Goal: Navigation & Orientation: Find specific page/section

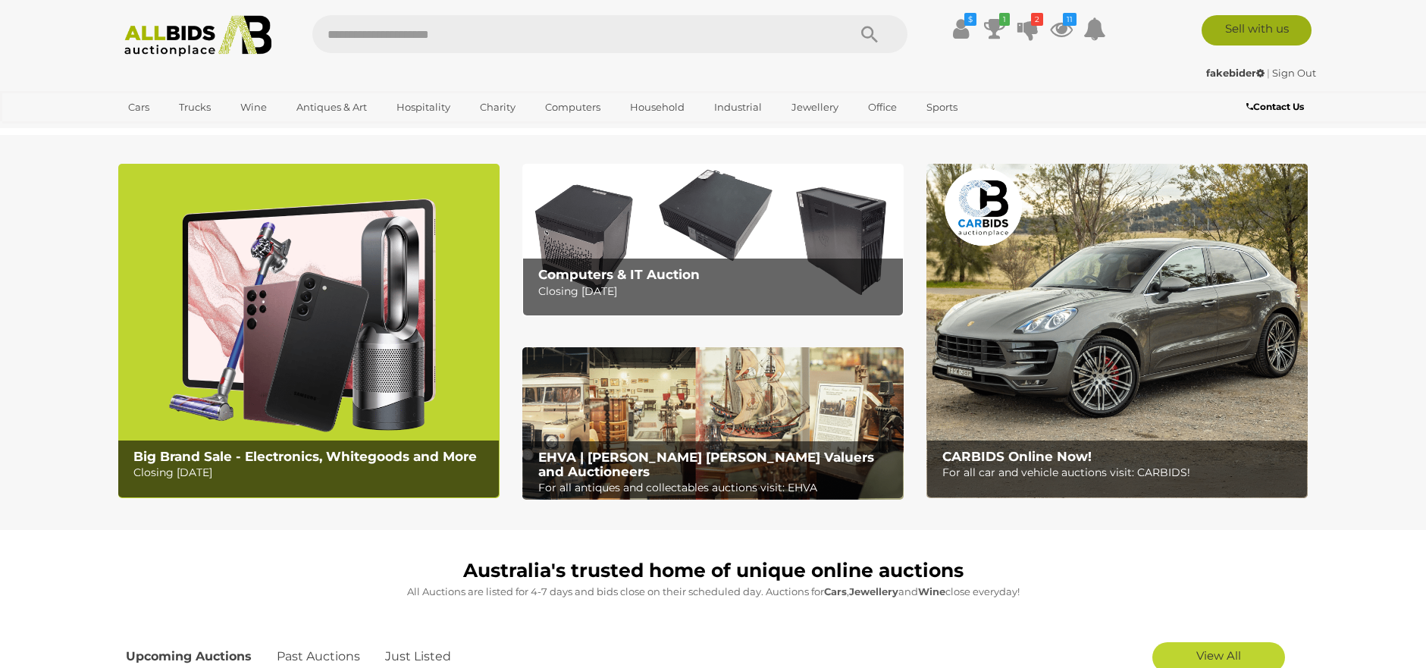
click at [1226, 25] on link "Sell with us" at bounding box center [1257, 30] width 110 height 30
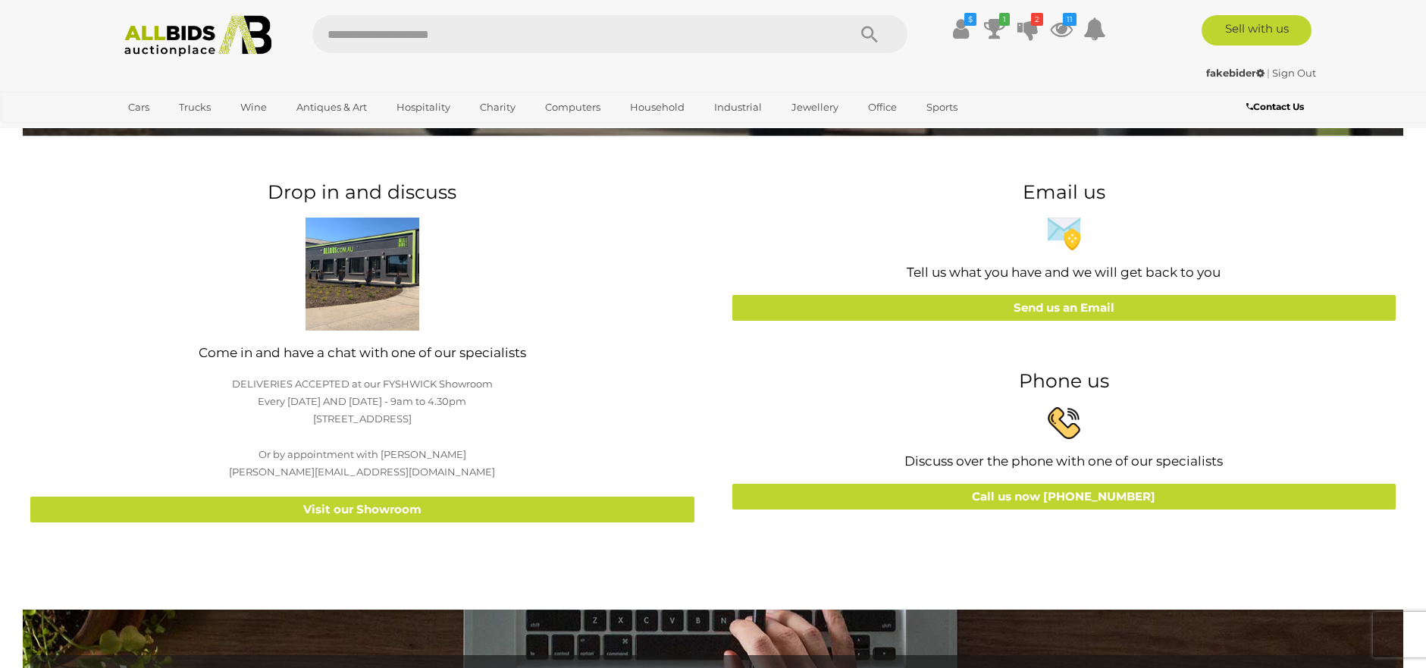
scroll to position [152, 0]
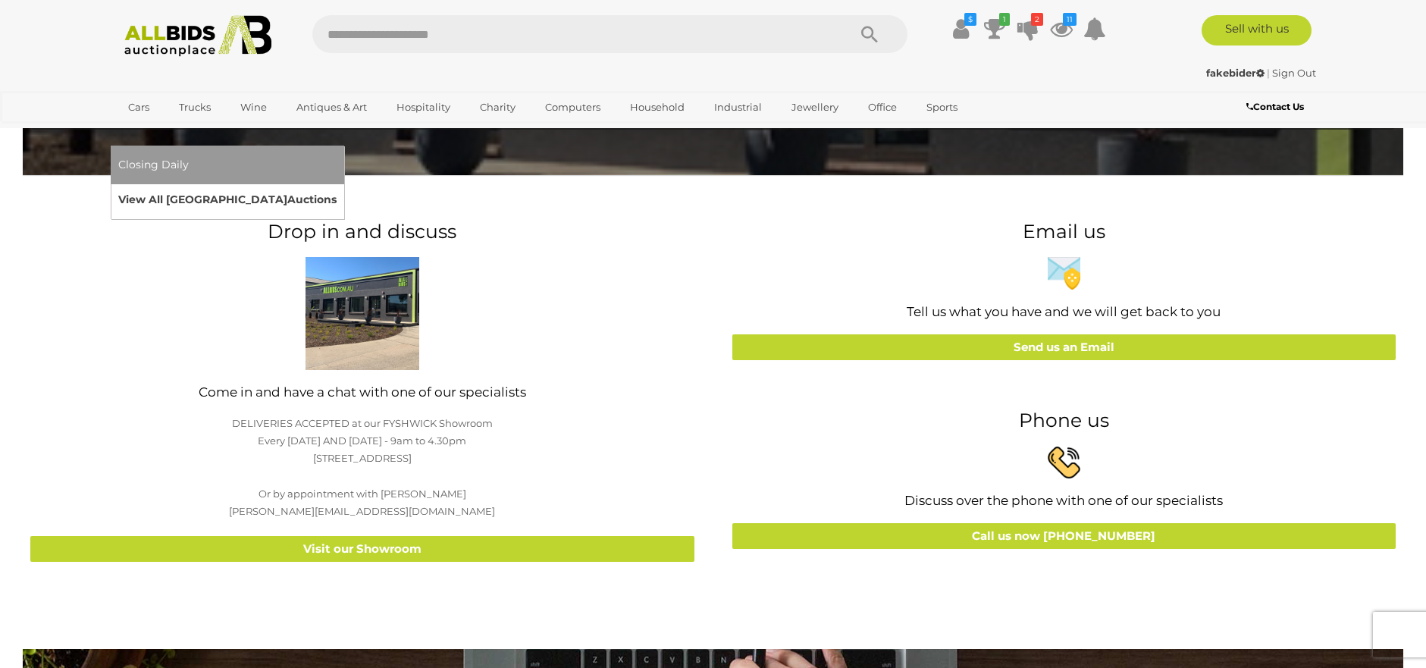
click at [337, 188] on link "View All Sydney Auctions" at bounding box center [227, 200] width 218 height 24
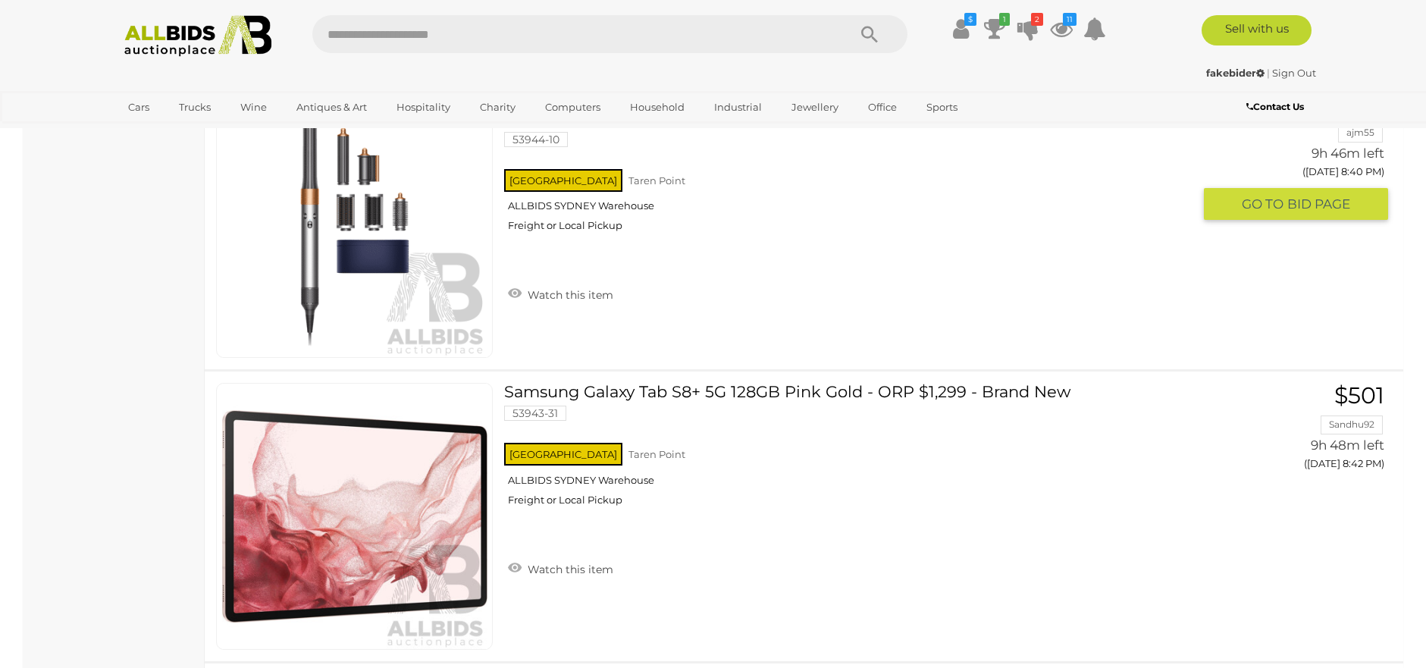
scroll to position [15619, 0]
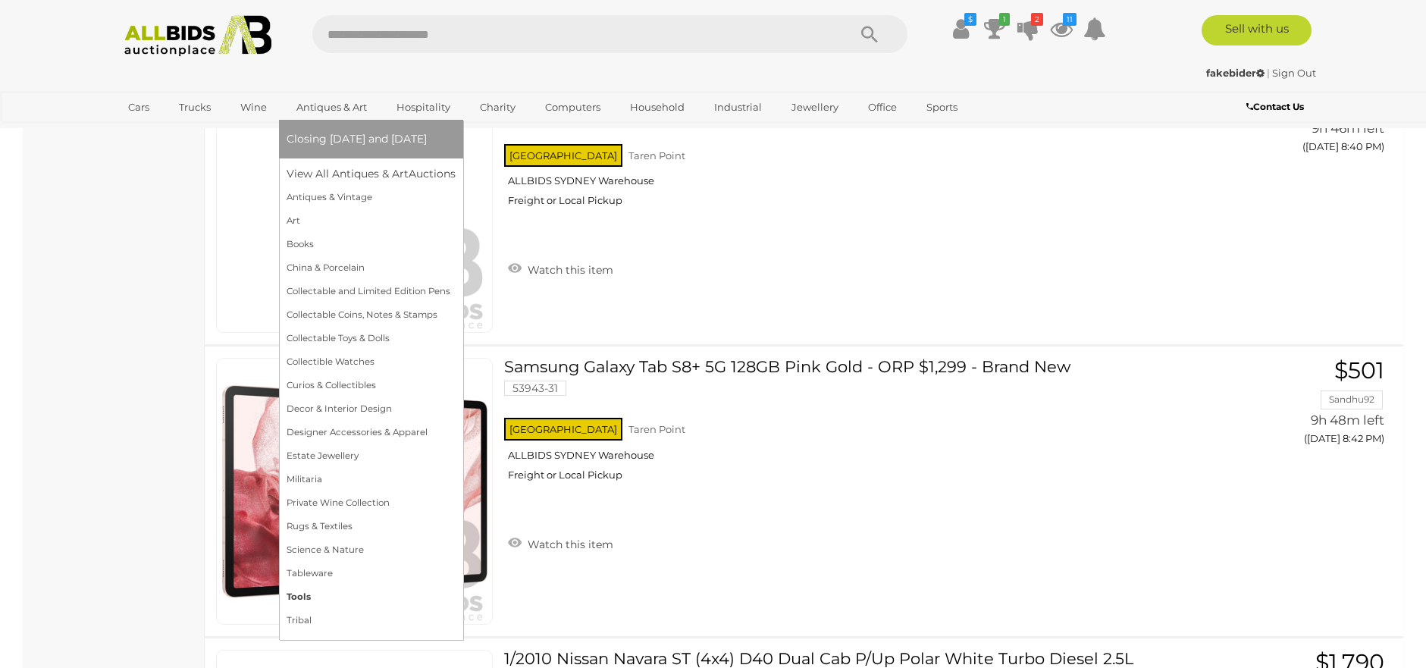
click at [368, 598] on link "Tools" at bounding box center [371, 597] width 169 height 24
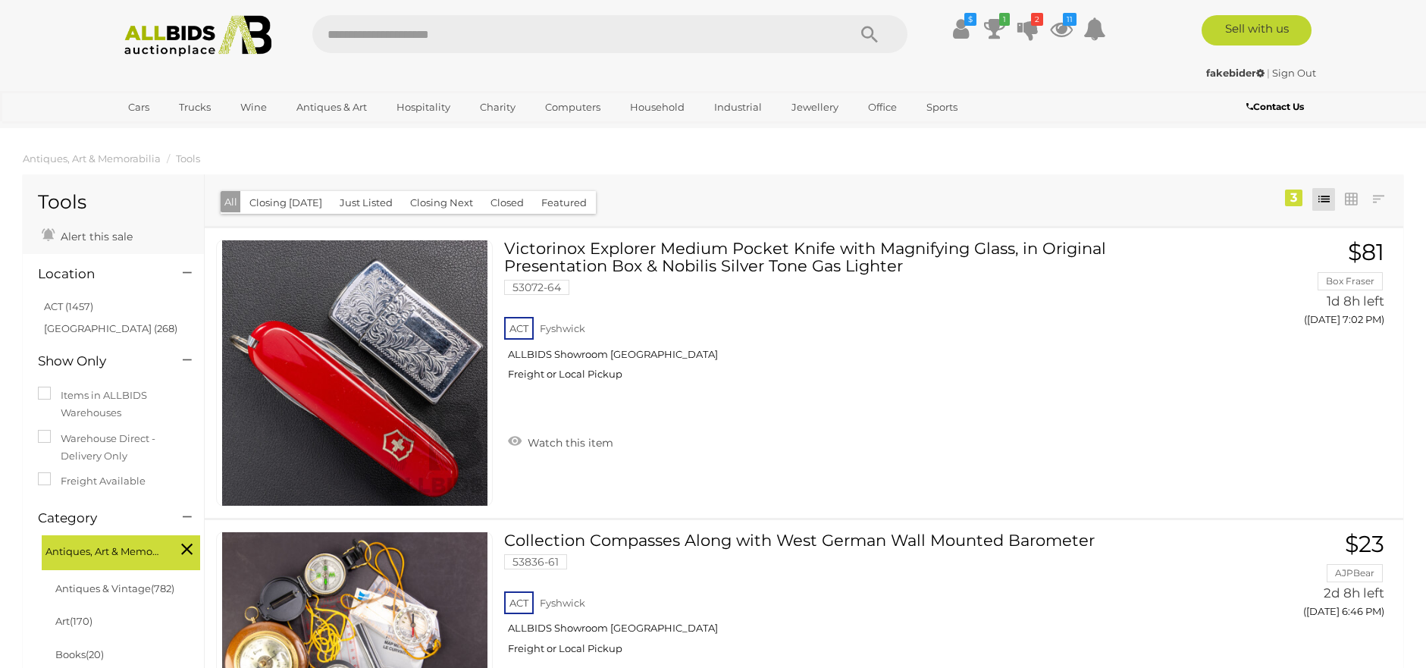
click at [767, 42] on input "text" at bounding box center [572, 34] width 520 height 38
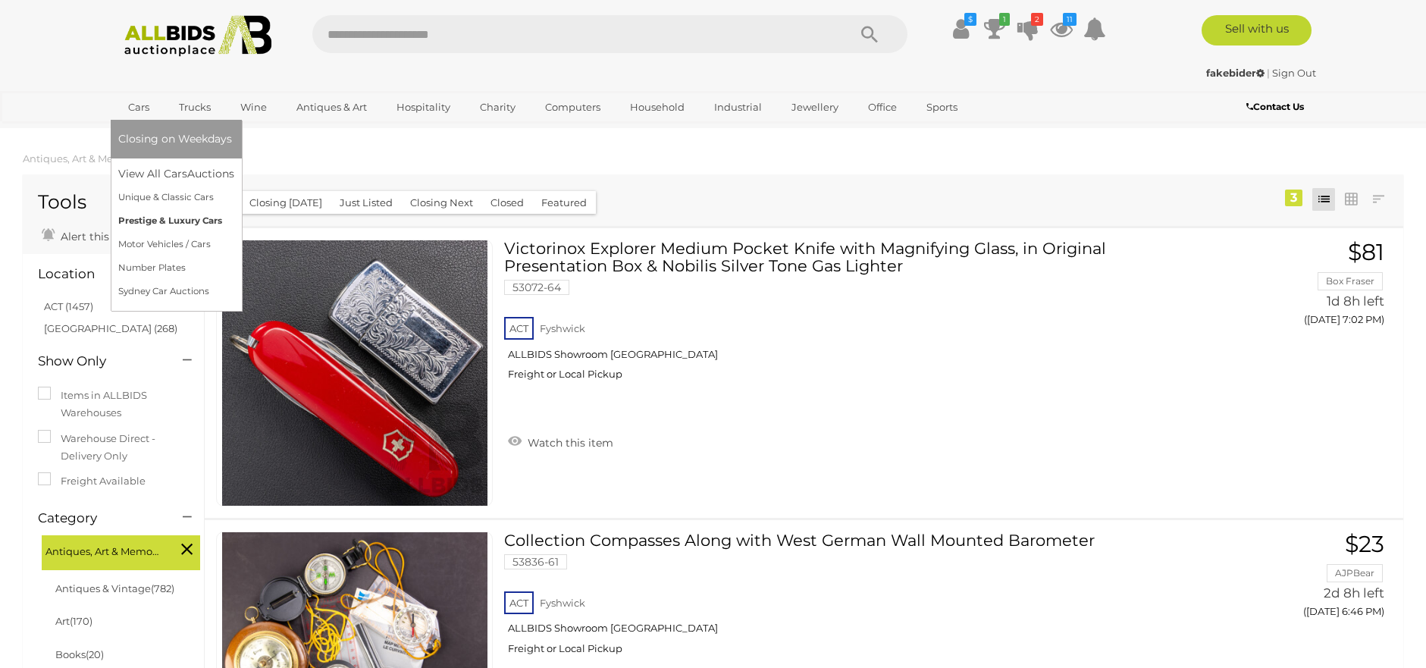
click at [154, 221] on link "Prestige & Luxury Cars" at bounding box center [176, 221] width 116 height 24
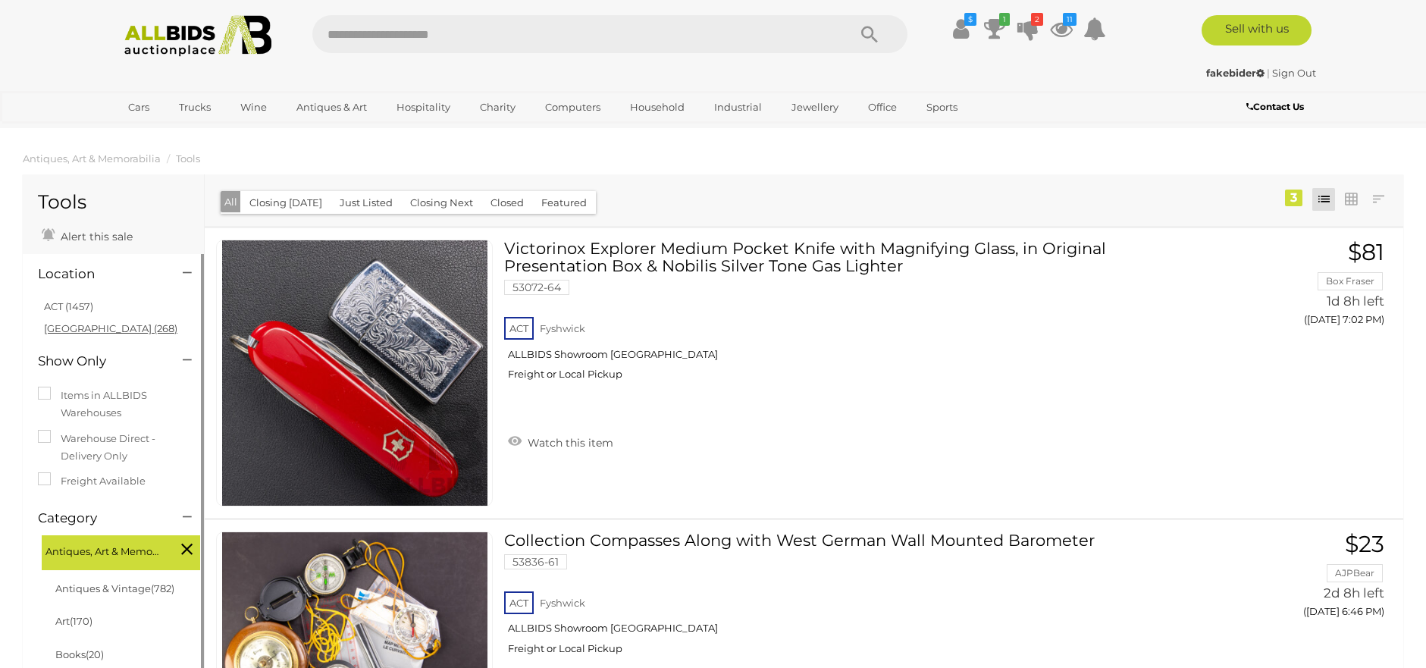
click at [69, 328] on link "[GEOGRAPHIC_DATA] (268)" at bounding box center [110, 328] width 133 height 12
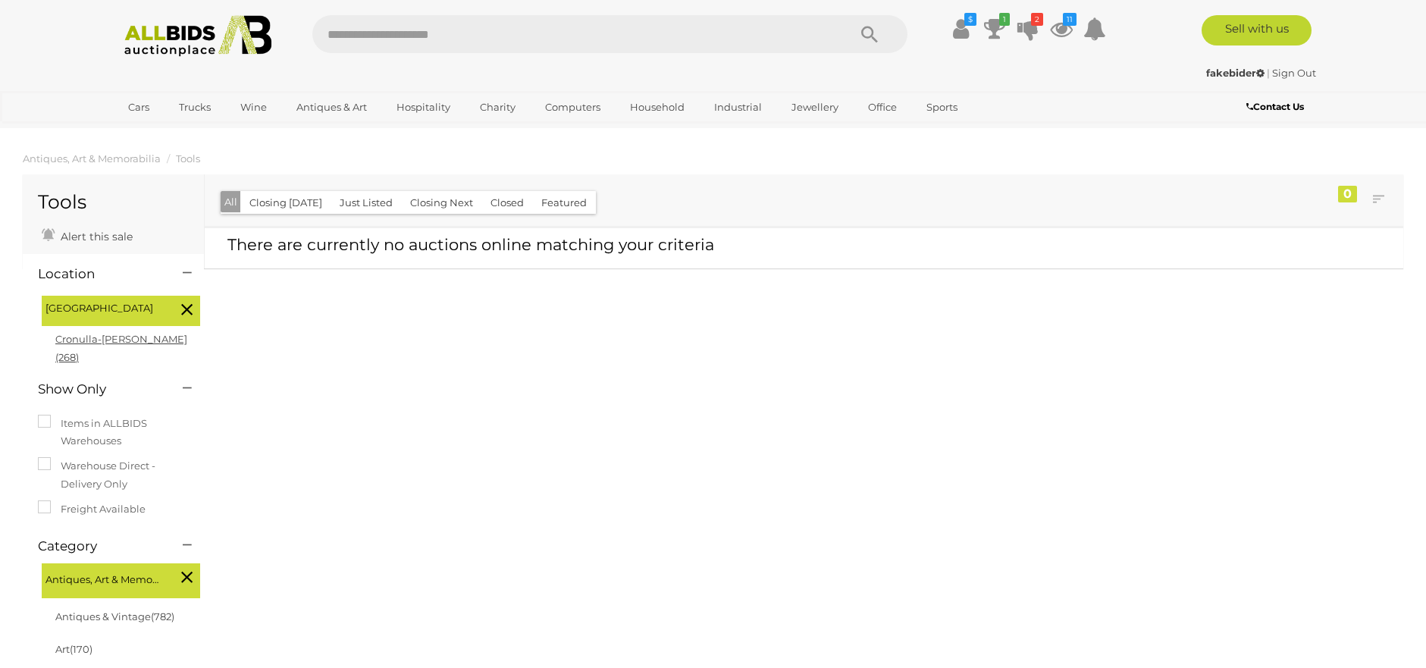
click at [111, 337] on link "Cronulla-[PERSON_NAME] (268)" at bounding box center [121, 348] width 132 height 30
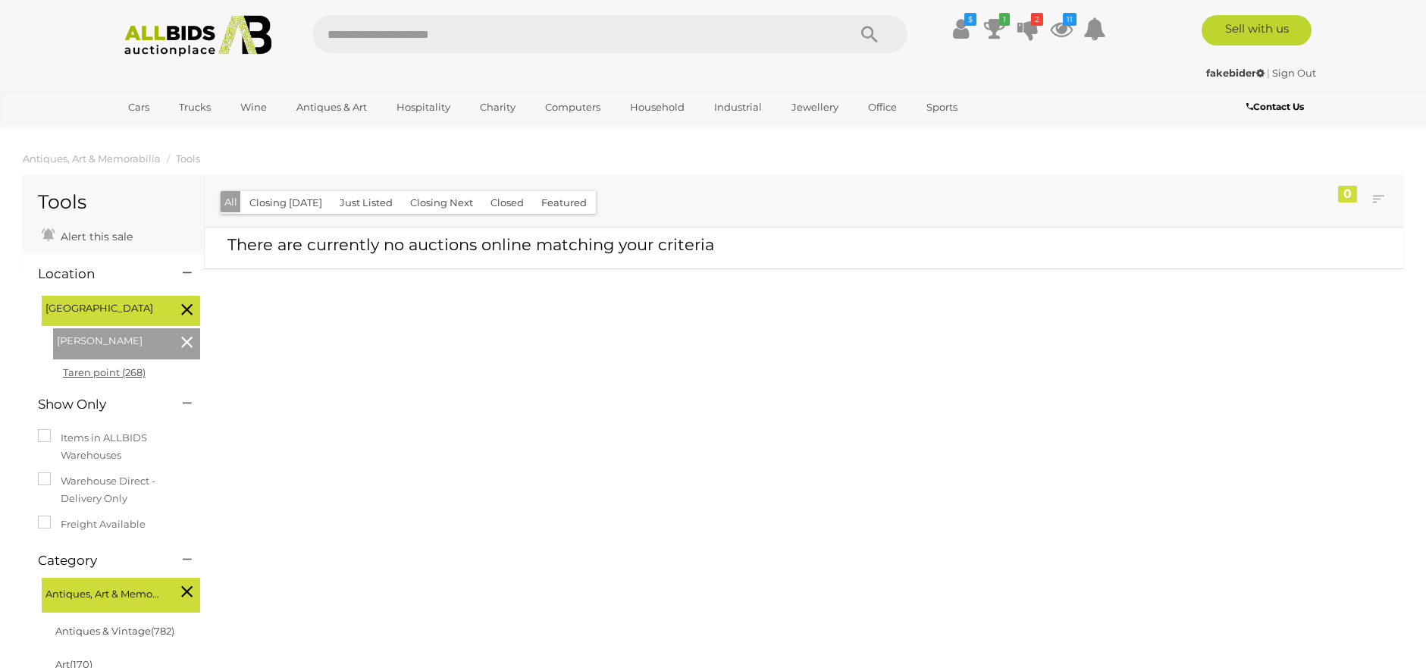
click at [118, 368] on link "Taren point (268)" at bounding box center [104, 372] width 83 height 12
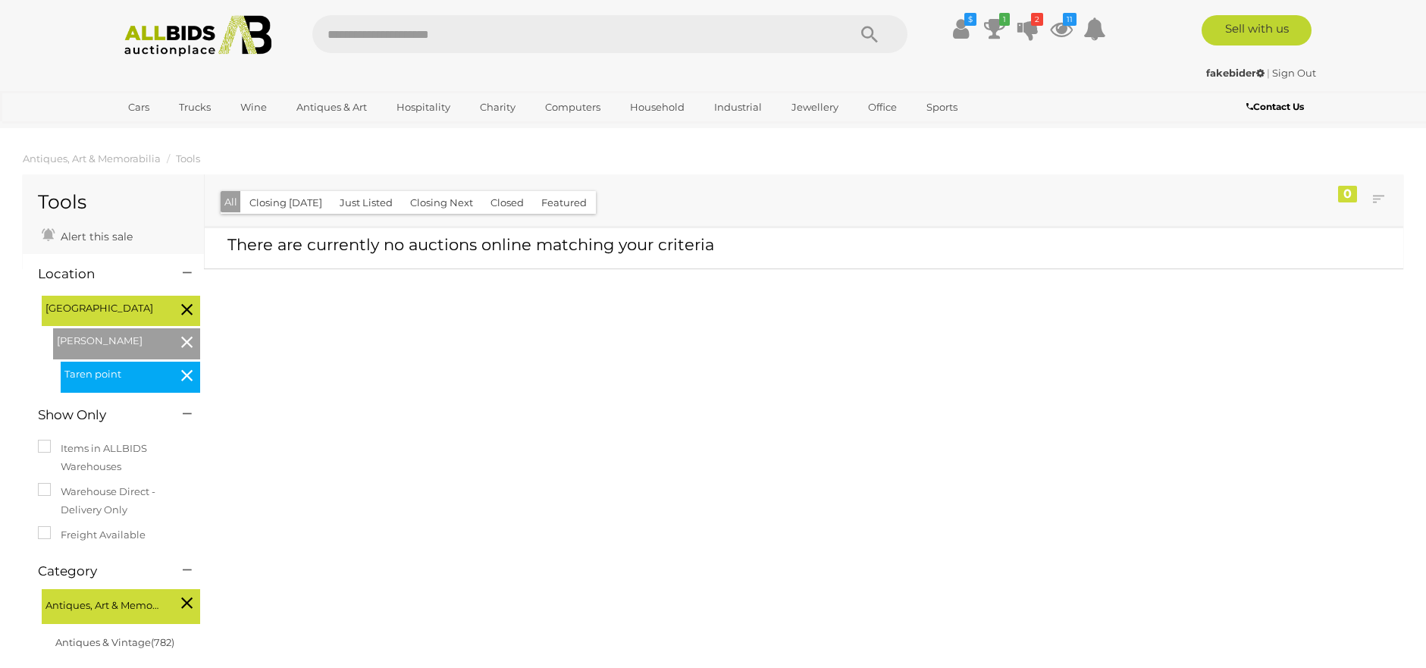
click at [763, 32] on input "text" at bounding box center [572, 34] width 520 height 38
click at [183, 304] on icon at bounding box center [186, 309] width 11 height 20
